Goal: Communication & Community: Share content

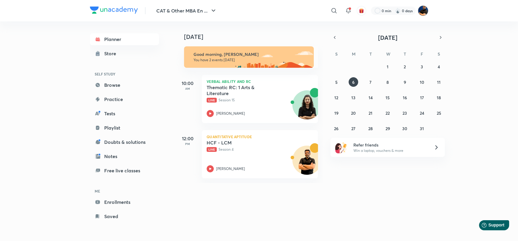
click at [426, 8] on img at bounding box center [423, 11] width 10 height 10
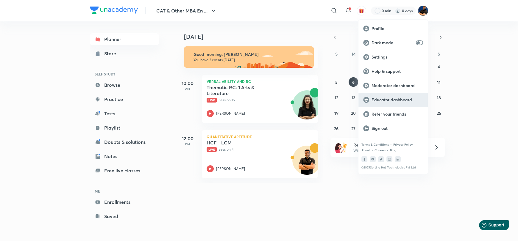
click at [383, 100] on p "Educator dashboard" at bounding box center [396, 99] width 51 height 5
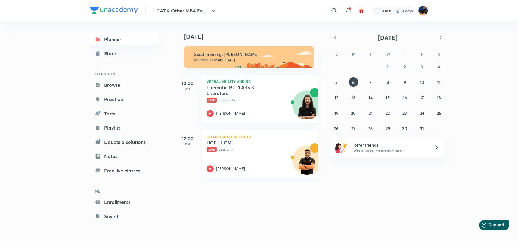
click at [235, 146] on div "HCF - LCM Live Session 4" at bounding box center [253, 146] width 93 height 13
click at [241, 149] on p "Live Session 4" at bounding box center [253, 149] width 93 height 5
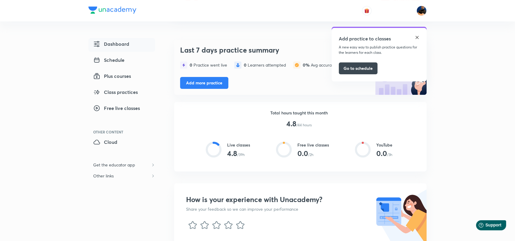
scroll to position [89, 0]
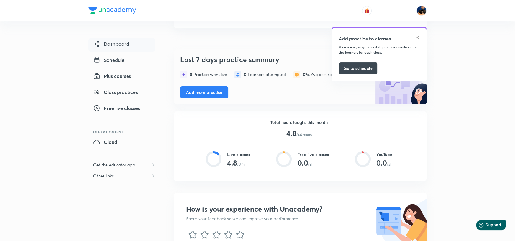
click at [419, 36] on div "Add practice to classes A new easy way to publish practice questions for the le…" at bounding box center [379, 55] width 95 height 54
click at [417, 37] on img at bounding box center [417, 37] width 5 height 5
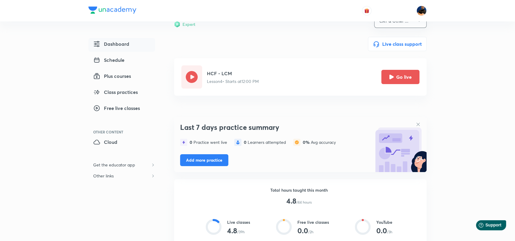
scroll to position [0, 0]
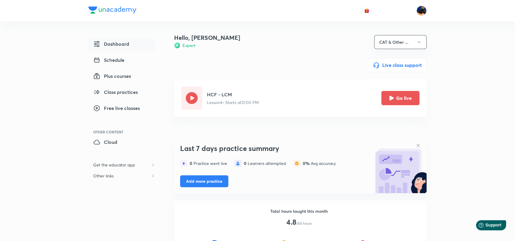
click at [181, 43] on div "Expert" at bounding box center [207, 45] width 66 height 6
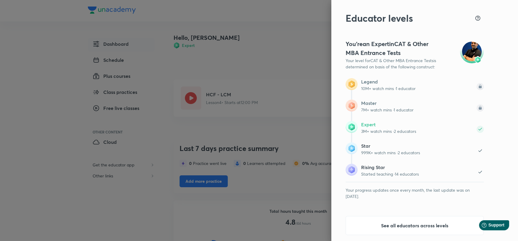
scroll to position [22, 0]
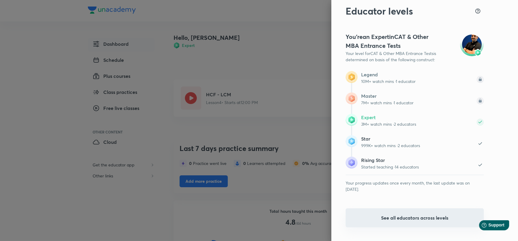
click at [416, 216] on button "See all educators across levels" at bounding box center [415, 218] width 138 height 19
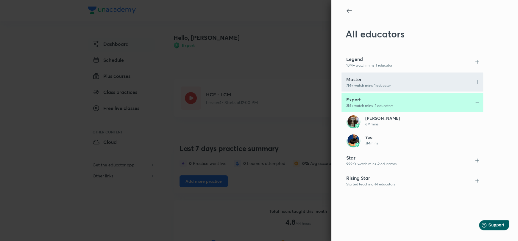
click at [392, 84] on h6 "7M+ watch mins · 1 educator" at bounding box center [406, 85] width 121 height 5
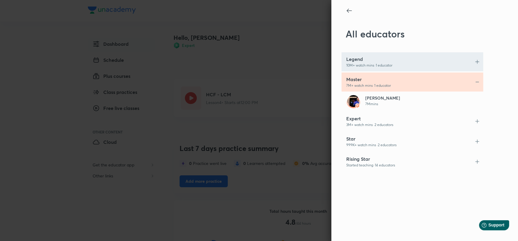
click at [389, 62] on h5 "Legend" at bounding box center [406, 59] width 121 height 7
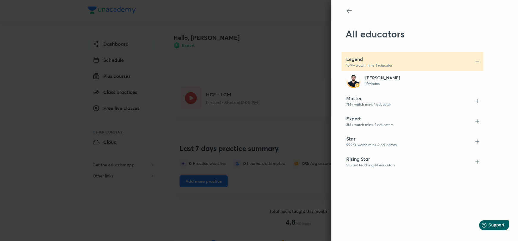
click at [377, 105] on h6 "7M+ watch mins · 1 educator" at bounding box center [406, 104] width 121 height 5
click at [363, 143] on h6 "999K+ watch mins · 2 educators" at bounding box center [406, 145] width 121 height 5
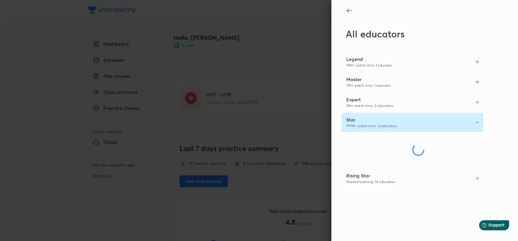
click at [347, 11] on icon at bounding box center [348, 11] width 5 height 4
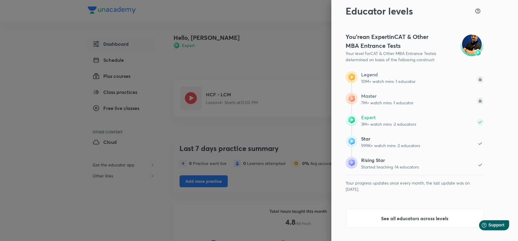
click at [297, 26] on div at bounding box center [259, 120] width 518 height 241
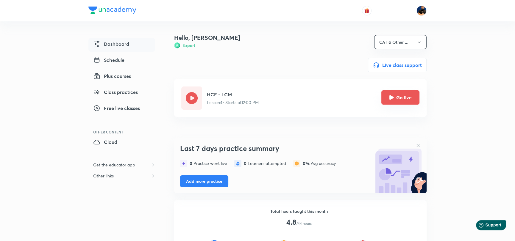
click at [411, 102] on button "Go live" at bounding box center [400, 97] width 38 height 14
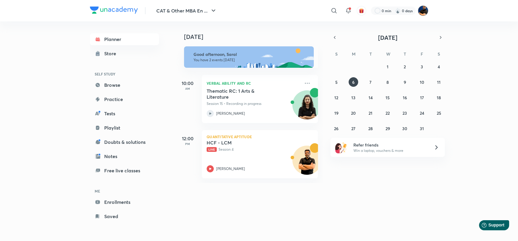
click at [422, 9] on img at bounding box center [423, 11] width 10 height 10
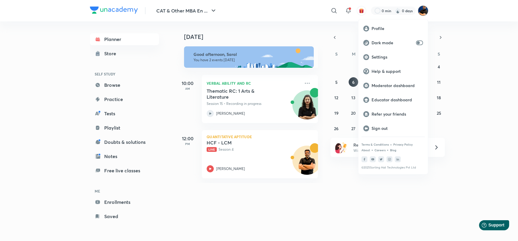
click at [388, 101] on p "Educator dashboard" at bounding box center [396, 99] width 51 height 5
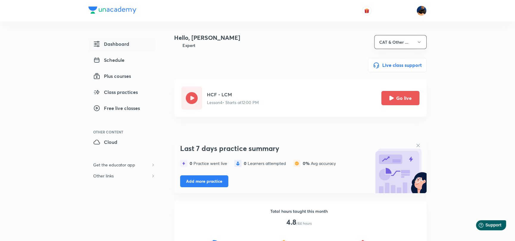
drag, startPoint x: 118, startPoint y: 68, endPoint x: 118, endPoint y: 72, distance: 4.5
click at [118, 68] on div "Dashboard Schedule Plus courses Class practices Free live classes" at bounding box center [121, 77] width 67 height 78
click at [117, 74] on span "Plus courses" at bounding box center [112, 76] width 38 height 7
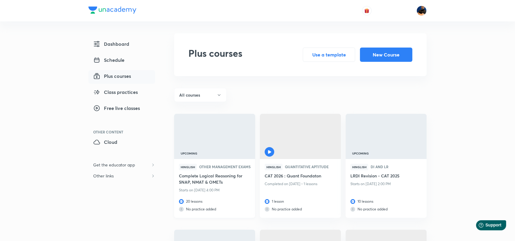
click at [226, 143] on img at bounding box center [214, 136] width 82 height 46
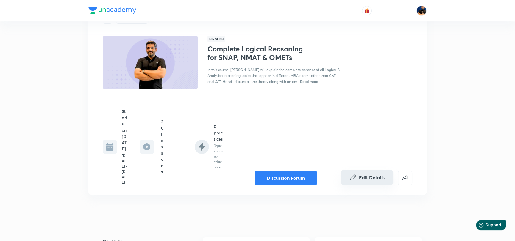
scroll to position [60, 0]
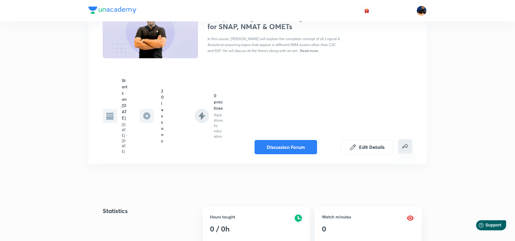
click at [409, 151] on button "false" at bounding box center [405, 147] width 14 height 14
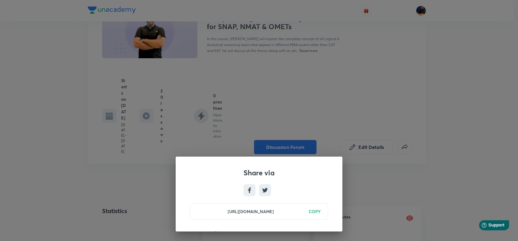
click at [318, 210] on h6 "COPY" at bounding box center [315, 212] width 12 height 6
click at [327, 90] on div "Share via https://unacademy.com/course/complete-logical-reasoning-for-snap-nmat…" at bounding box center [259, 120] width 518 height 241
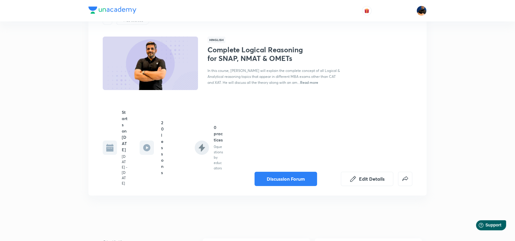
scroll to position [0, 0]
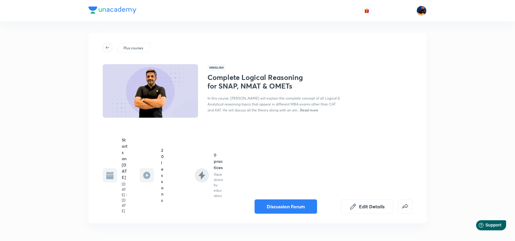
click at [106, 52] on div "Plus courses Hinglish Complete Logical Reasoning for SNAP, NMAT & OMETs In this…" at bounding box center [257, 128] width 338 height 190
click at [108, 49] on icon "button" at bounding box center [107, 47] width 5 height 5
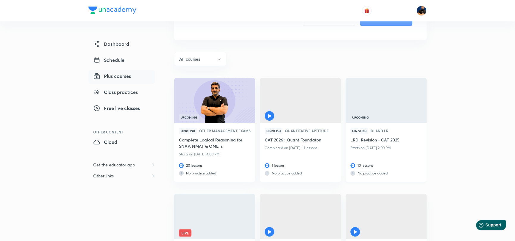
scroll to position [29, 0]
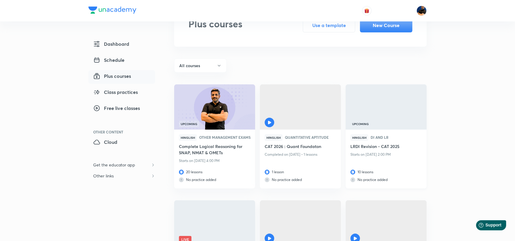
click at [396, 109] on img at bounding box center [386, 107] width 82 height 46
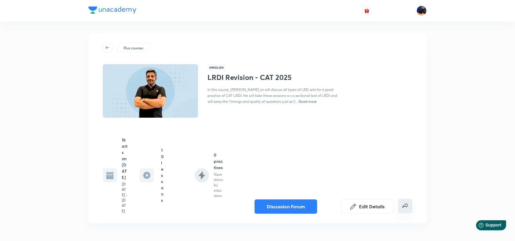
click at [409, 213] on button "false" at bounding box center [405, 206] width 14 height 14
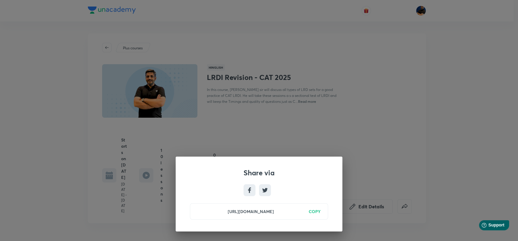
click at [315, 210] on h6 "COPY" at bounding box center [315, 212] width 12 height 6
click at [127, 59] on div "Share via https://unacademy.com/course/lrdi-revision-cat-2025/896NB8RA Copied" at bounding box center [259, 120] width 518 height 241
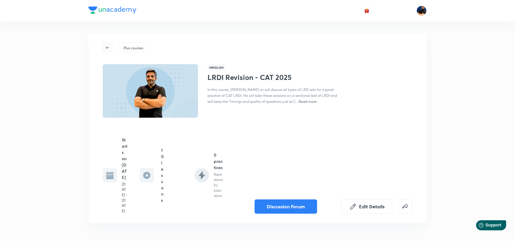
drag, startPoint x: 108, startPoint y: 47, endPoint x: 111, endPoint y: 49, distance: 3.3
click at [108, 47] on icon "button" at bounding box center [107, 47] width 5 height 5
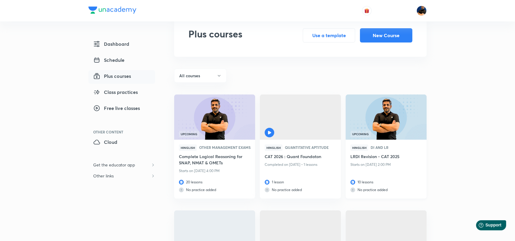
scroll to position [29, 0]
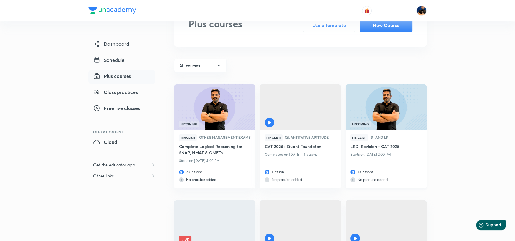
click at [386, 120] on img at bounding box center [386, 107] width 82 height 46
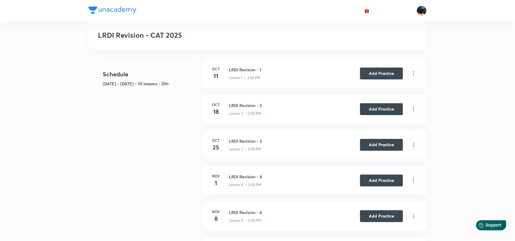
scroll to position [327, 0]
